Goal: Task Accomplishment & Management: Use online tool/utility

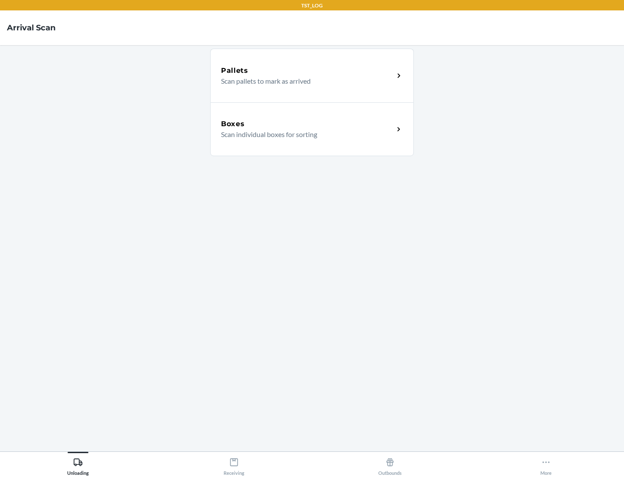
click at [307, 124] on div "Boxes" at bounding box center [307, 124] width 173 height 10
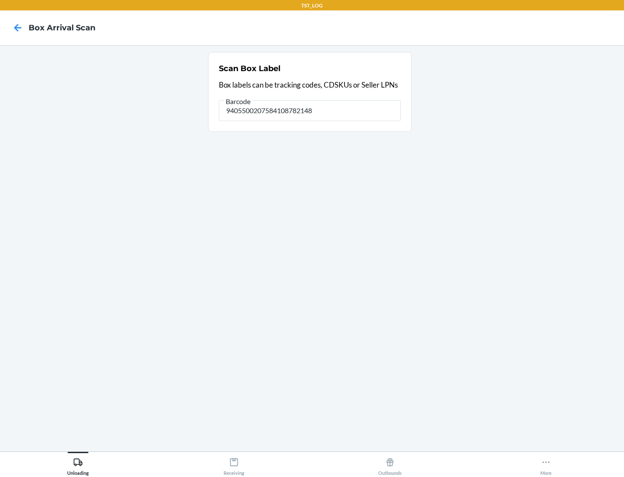
type input "9405500207584108782148"
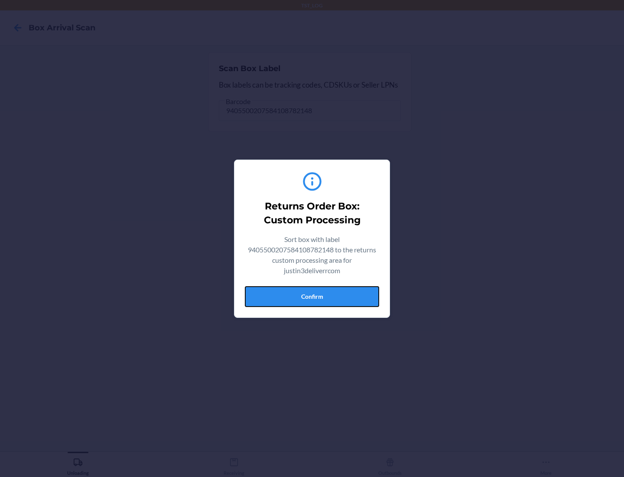
click at [312, 296] on button "Confirm" at bounding box center [312, 296] width 134 height 21
